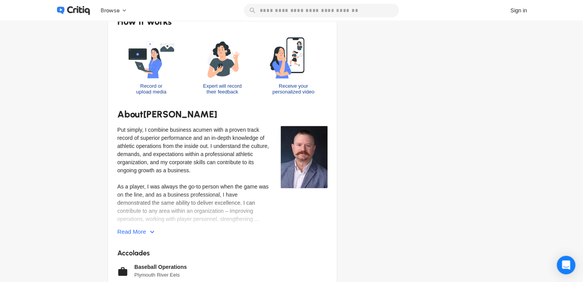
scroll to position [155, 0]
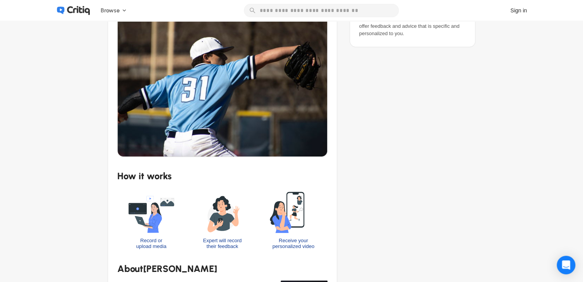
drag, startPoint x: 56, startPoint y: 106, endPoint x: 63, endPoint y: 77, distance: 30.2
click at [56, 106] on div "Sports and Gaming Baseball and Softball Pitch technique I will provide honest a…" at bounding box center [291, 213] width 495 height 694
click at [90, 2] on div "Browse Acting and Film Business Design and Style Health and Fitness Home and Li…" at bounding box center [291, 10] width 495 height 21
click at [78, 16] on div "Browse Acting and Film Business Design and Style Health and Fitness Home and Li…" at bounding box center [94, 11] width 76 height 12
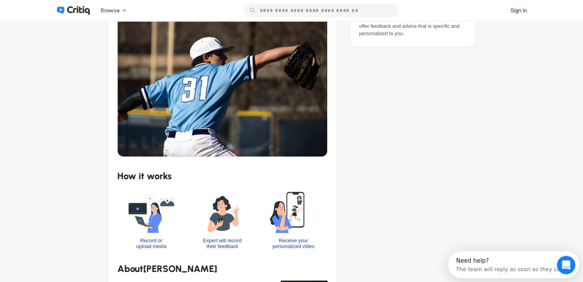
click at [81, 9] on icon at bounding box center [78, 10] width 23 height 9
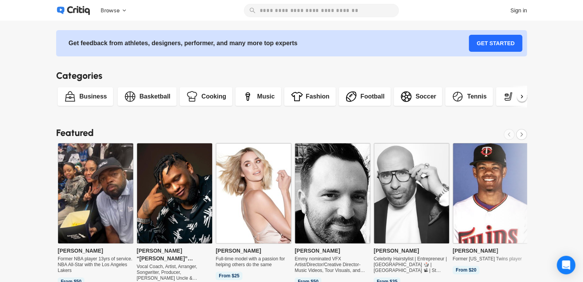
click at [97, 98] on div "Business" at bounding box center [92, 96] width 27 height 9
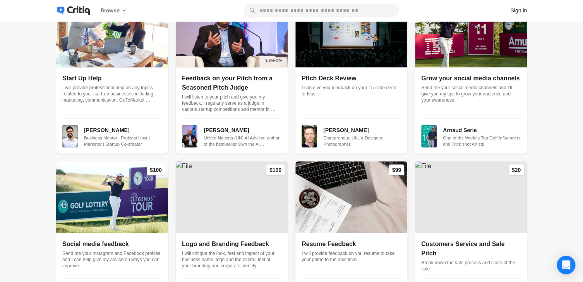
scroll to position [851, 0]
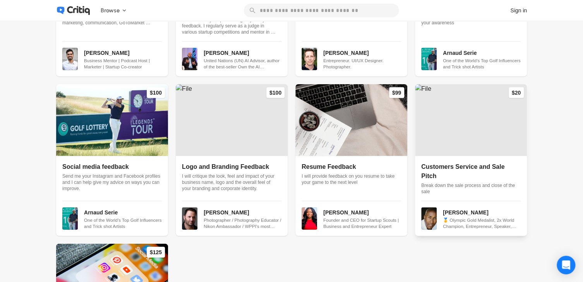
click at [461, 162] on div "Customers Service and Sale Pitch Break down the sale process and close of the s…" at bounding box center [470, 181] width 99 height 39
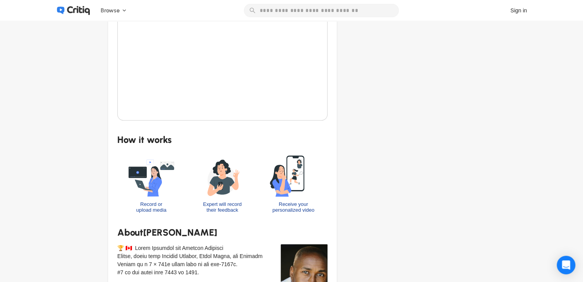
scroll to position [387, 0]
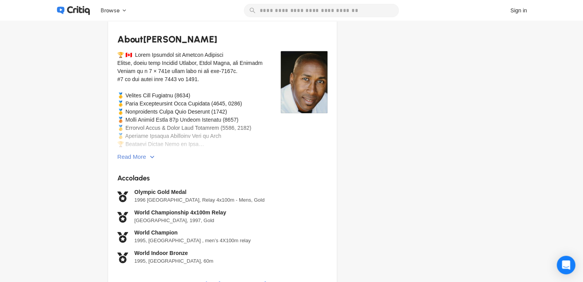
click at [137, 157] on div "Read More" at bounding box center [136, 157] width 39 height 14
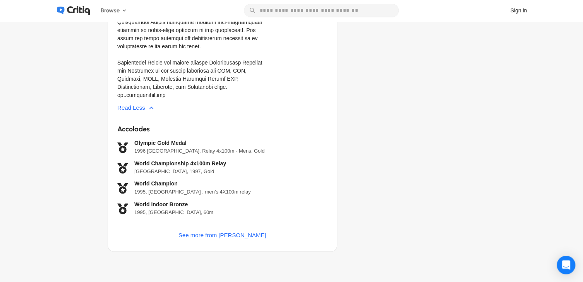
scroll to position [426, 0]
